Goal: Task Accomplishment & Management: Manage account settings

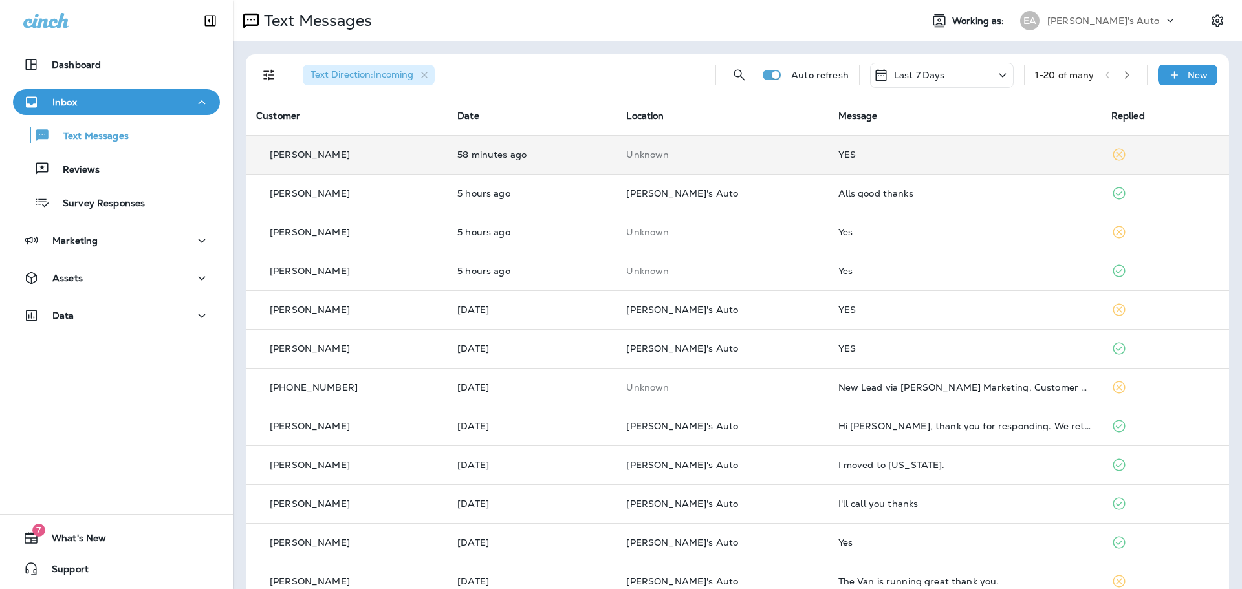
click at [745, 162] on td "Unknown" at bounding box center [721, 154] width 211 height 39
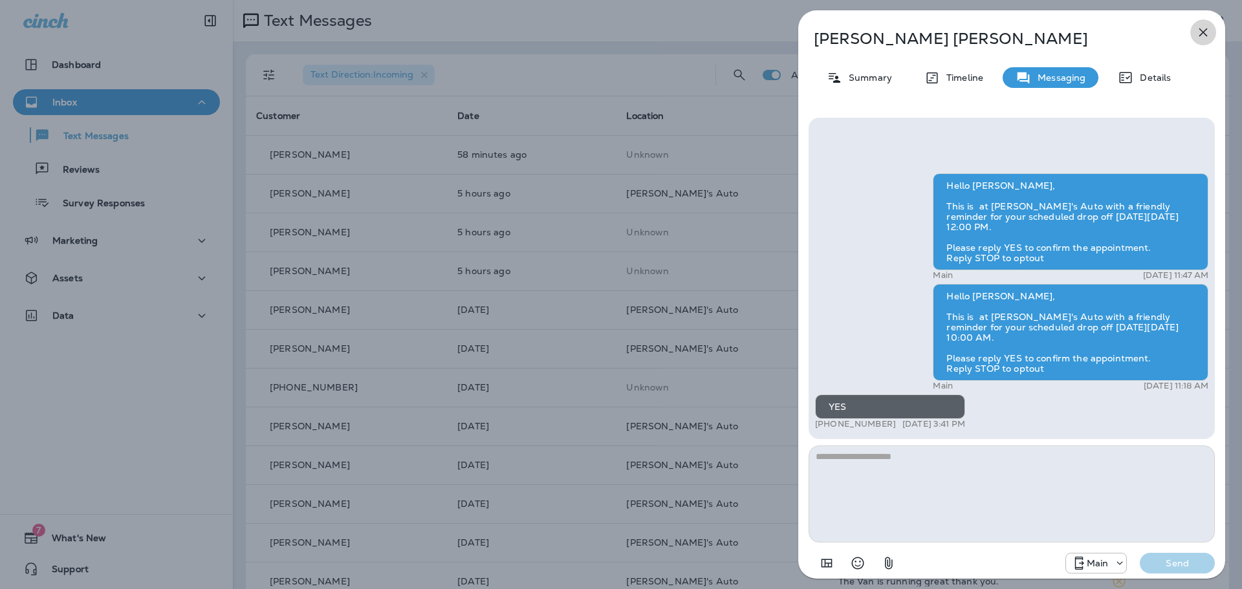
click at [1205, 32] on icon "button" at bounding box center [1203, 33] width 16 height 16
